Goal: Task Accomplishment & Management: Manage account settings

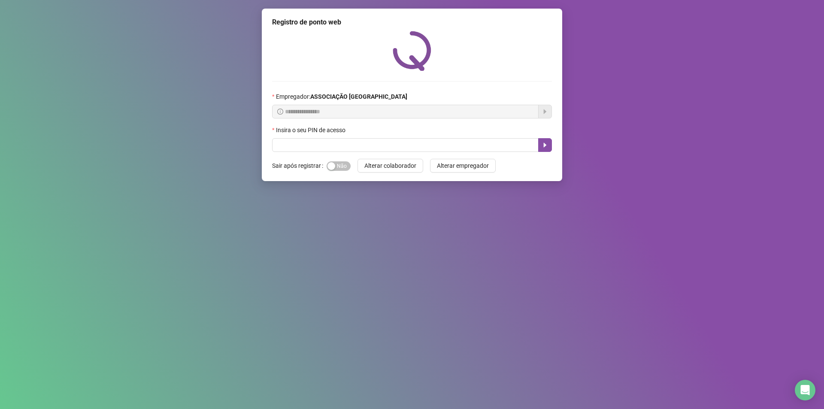
click at [238, 132] on div "**********" at bounding box center [412, 204] width 824 height 409
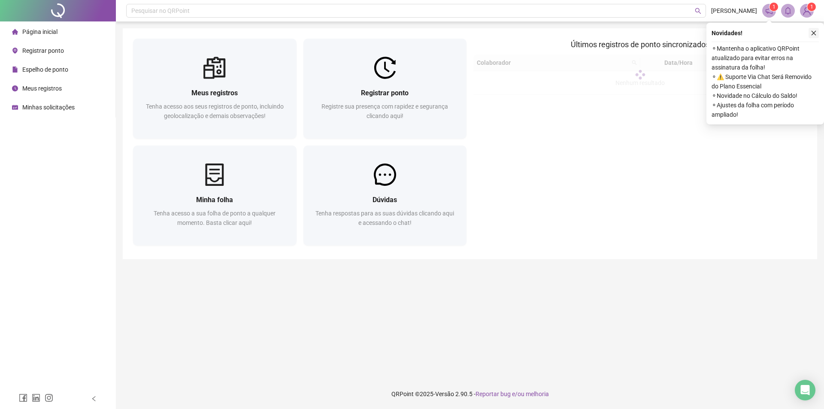
click at [813, 30] on button "button" at bounding box center [814, 33] width 10 height 10
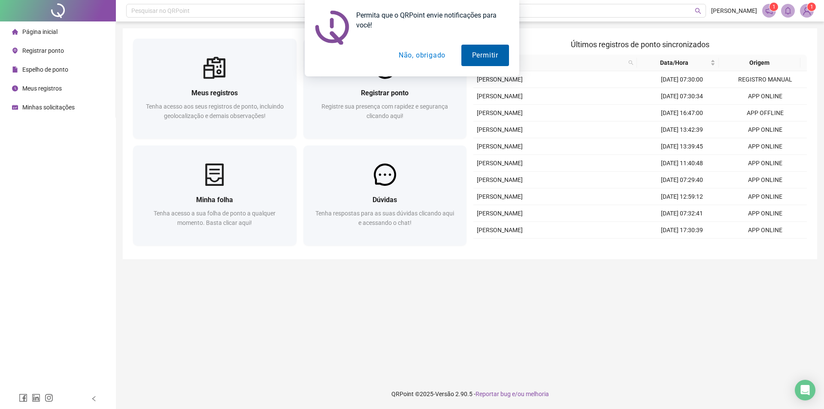
click at [474, 58] on button "Permitir" at bounding box center [485, 55] width 48 height 21
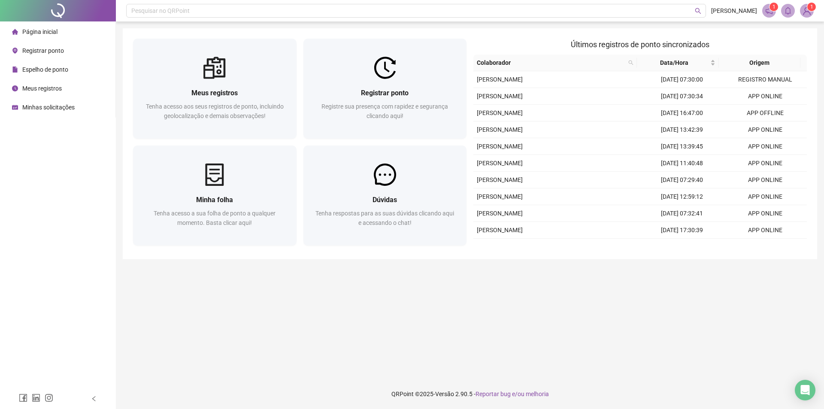
click at [770, 6] on sup "1" at bounding box center [774, 7] width 9 height 9
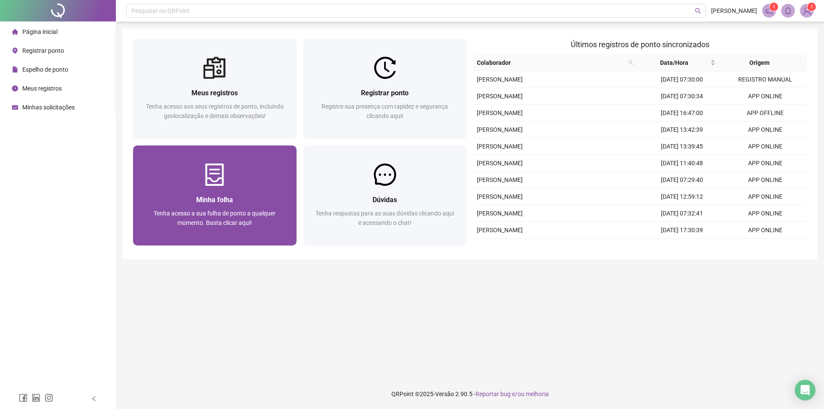
click at [234, 192] on div "Minha folha Tenha acesso a sua folha de ponto a qualquer momento. Basta clicar …" at bounding box center [215, 216] width 164 height 60
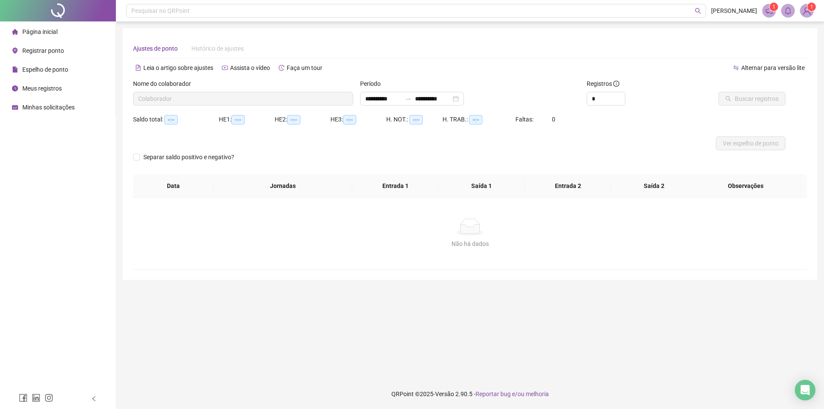
type input "**********"
click at [768, 10] on icon "notification" at bounding box center [769, 11] width 8 height 8
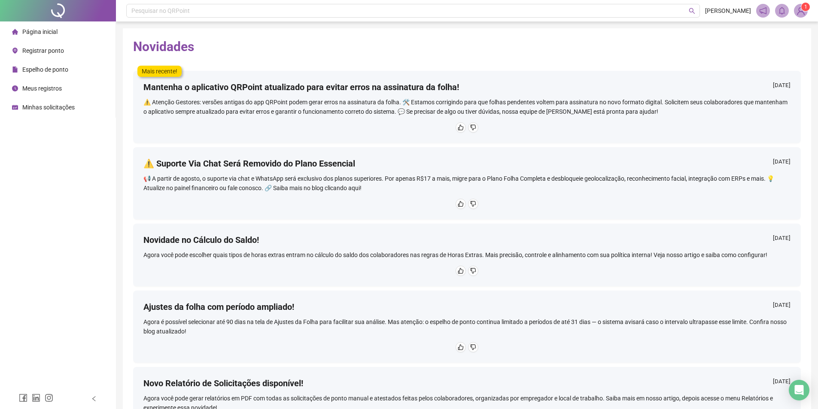
click at [801, 8] on sup "1" at bounding box center [805, 7] width 9 height 9
click at [556, 48] on h2 "Novidades" at bounding box center [466, 47] width 667 height 16
click at [762, 12] on icon "notification" at bounding box center [763, 11] width 8 height 8
click at [45, 33] on span "Página inicial" at bounding box center [39, 31] width 35 height 7
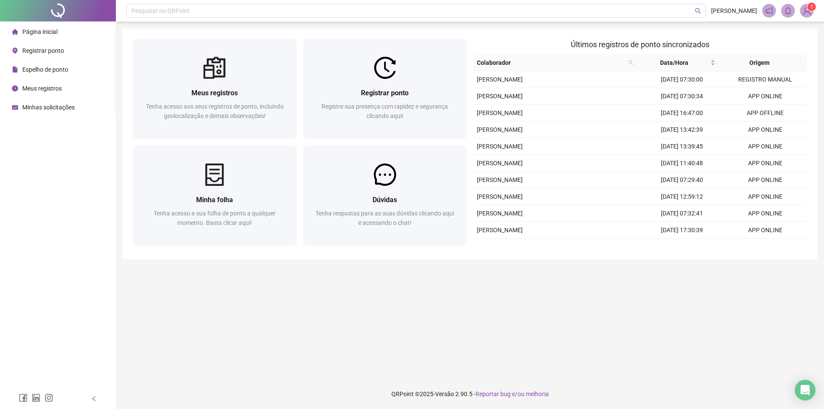
click at [47, 71] on span "Espelho de ponto" at bounding box center [45, 69] width 46 height 7
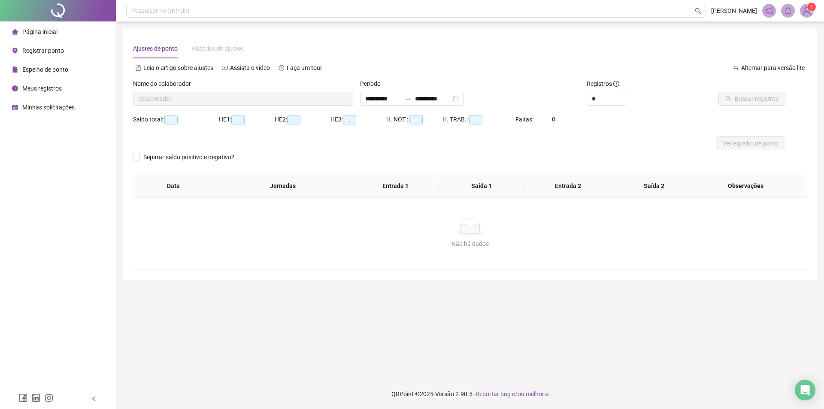
type input "**********"
click at [40, 70] on span "Espelho de ponto" at bounding box center [45, 69] width 46 height 7
click at [39, 52] on span "Registrar ponto" at bounding box center [43, 50] width 42 height 7
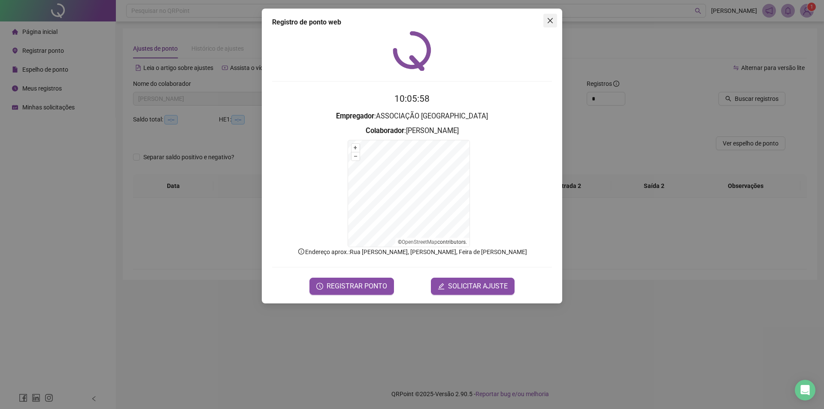
click at [549, 18] on icon "close" at bounding box center [550, 20] width 7 height 7
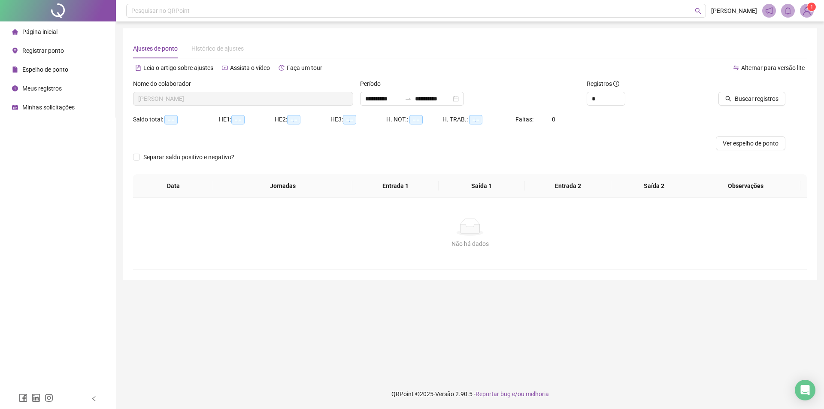
click at [28, 89] on span "Meus registros" at bounding box center [41, 88] width 39 height 7
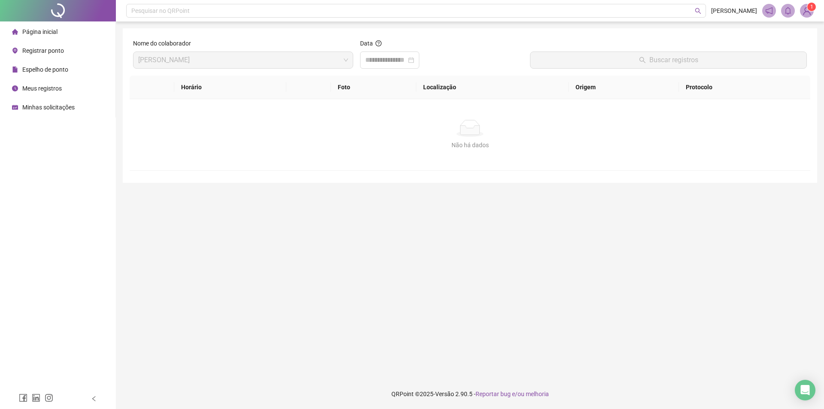
click at [33, 106] on span "Minhas solicitações" at bounding box center [48, 107] width 52 height 7
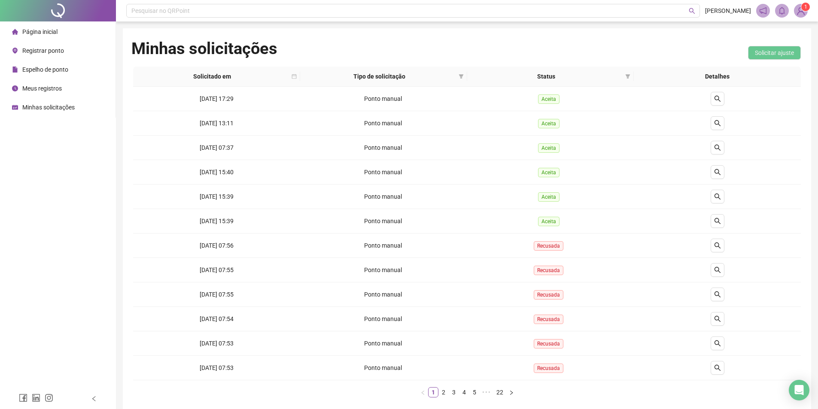
click at [27, 69] on span "Espelho de ponto" at bounding box center [45, 69] width 46 height 7
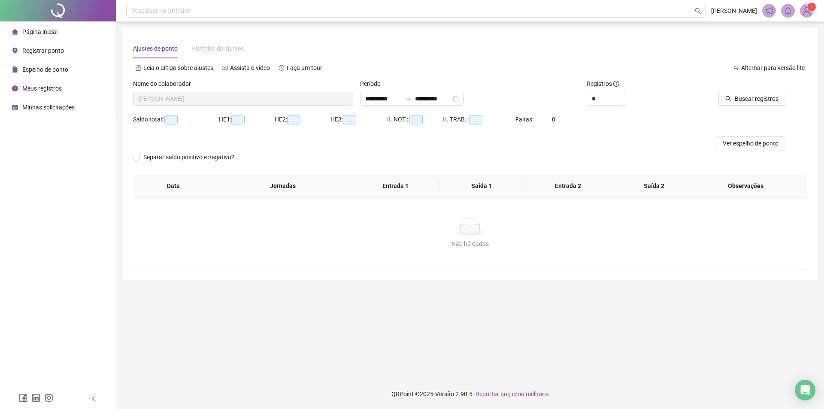
type input "**********"
click at [28, 52] on span "Registrar ponto" at bounding box center [43, 50] width 42 height 7
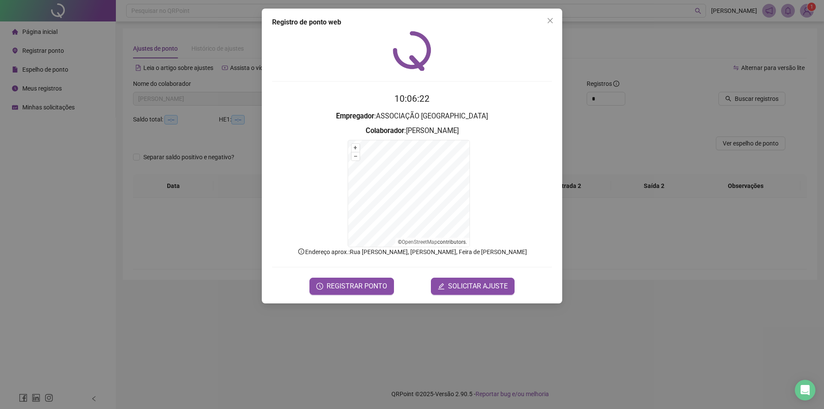
click at [550, 20] on icon "close" at bounding box center [550, 20] width 7 height 7
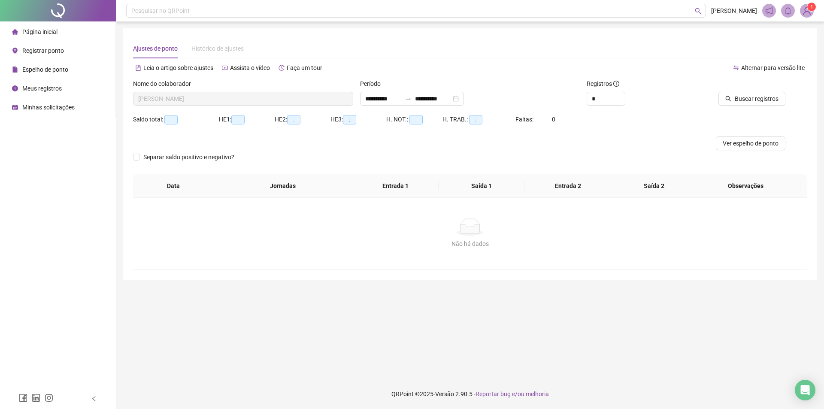
click at [27, 30] on span "Página inicial" at bounding box center [39, 31] width 35 height 7
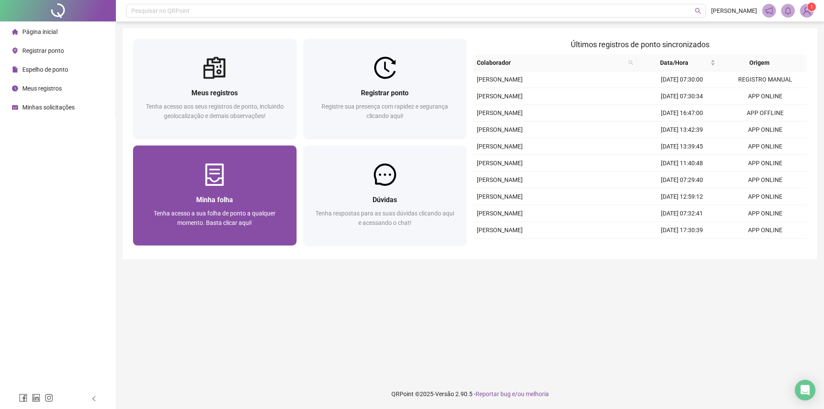
click at [213, 181] on img at bounding box center [214, 175] width 22 height 22
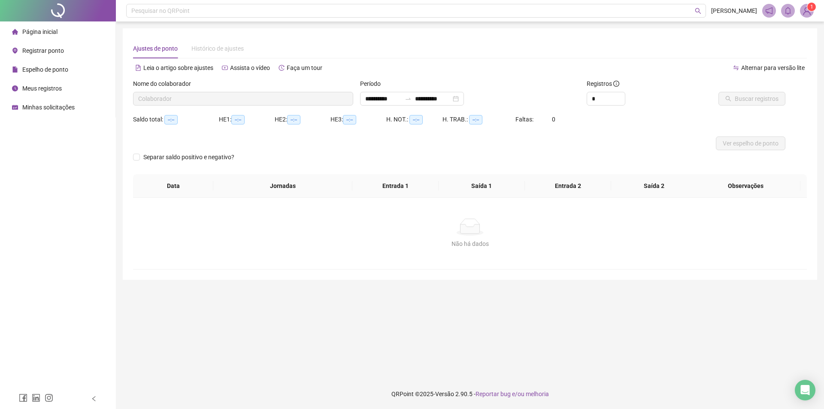
type input "**********"
click at [746, 143] on span "Ver espelho de ponto" at bounding box center [751, 143] width 56 height 9
